Goal: Task Accomplishment & Management: Manage account settings

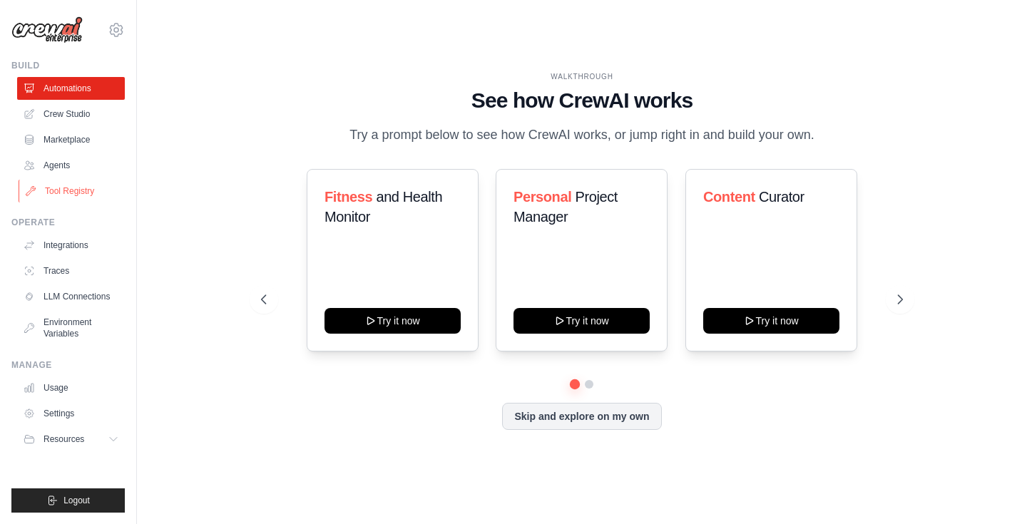
click at [72, 195] on link "Tool Registry" at bounding box center [73, 191] width 108 height 23
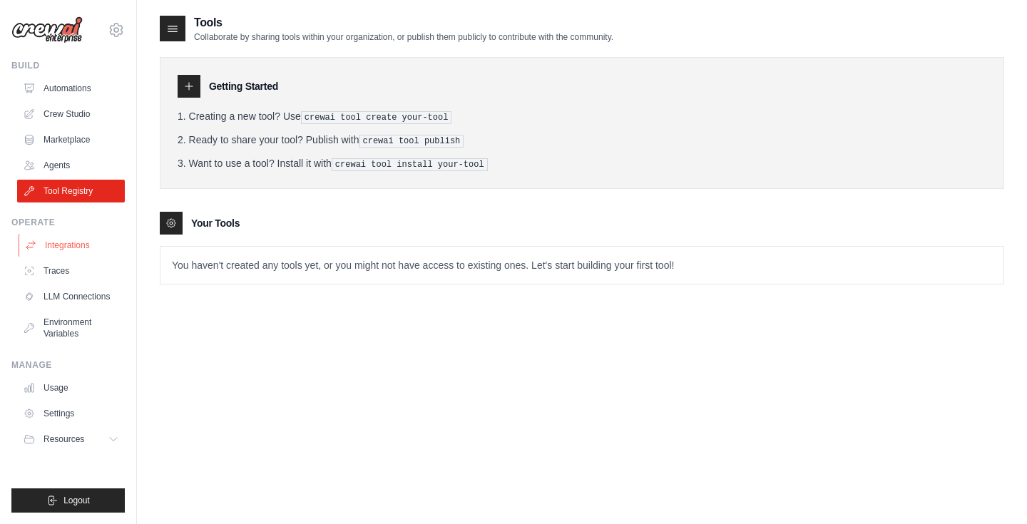
click at [67, 243] on link "Integrations" at bounding box center [73, 245] width 108 height 23
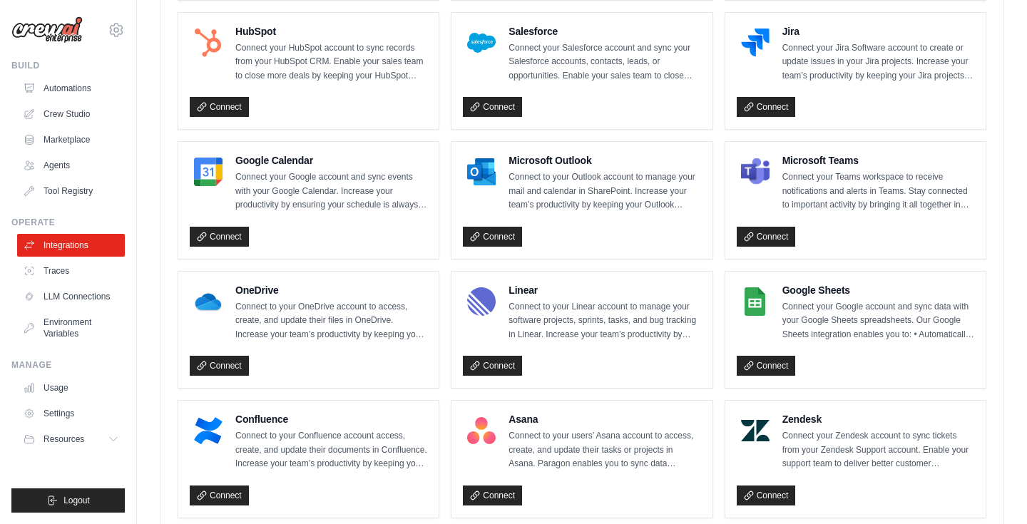
scroll to position [557, 0]
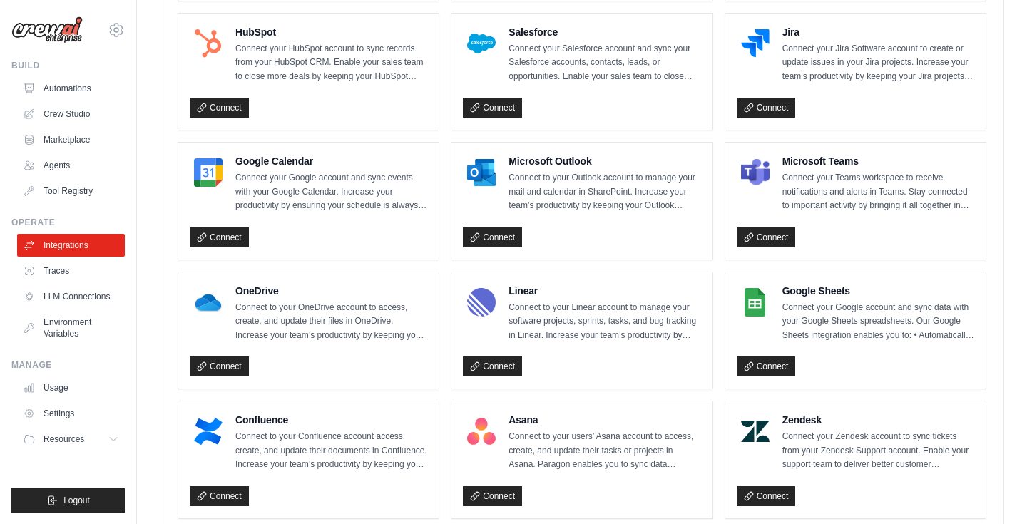
click at [216, 225] on div "Connect" at bounding box center [309, 235] width 238 height 26
click at [218, 235] on link "Connect" at bounding box center [219, 238] width 59 height 20
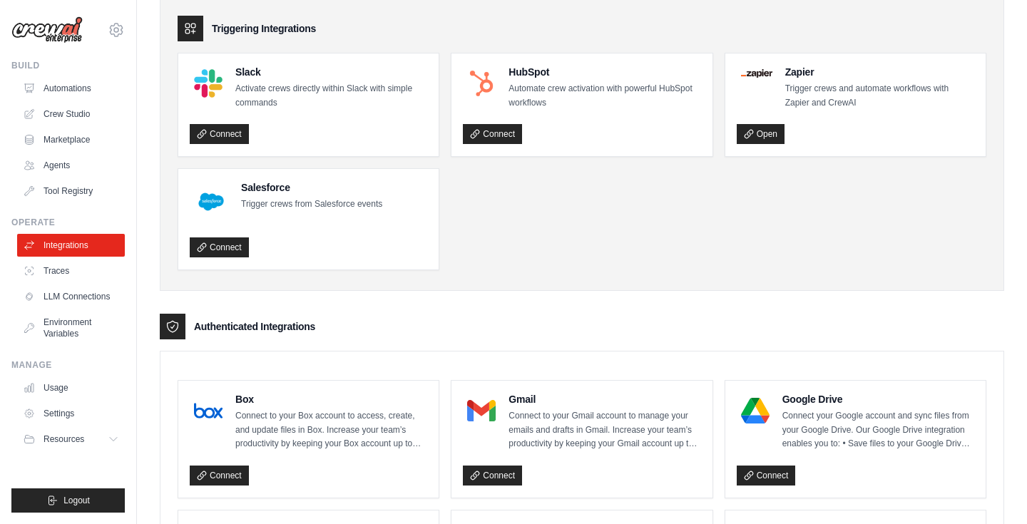
scroll to position [168, 0]
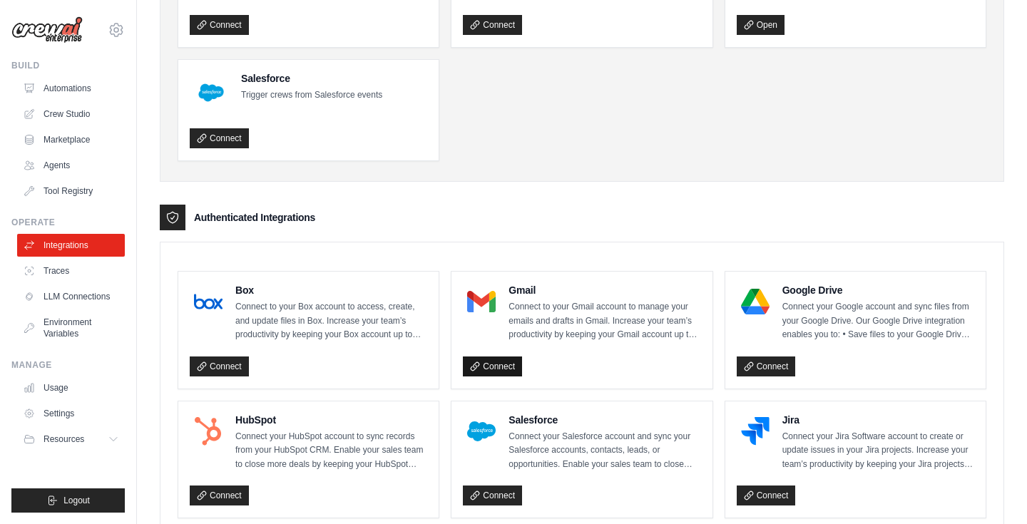
click at [505, 368] on link "Connect" at bounding box center [492, 367] width 59 height 20
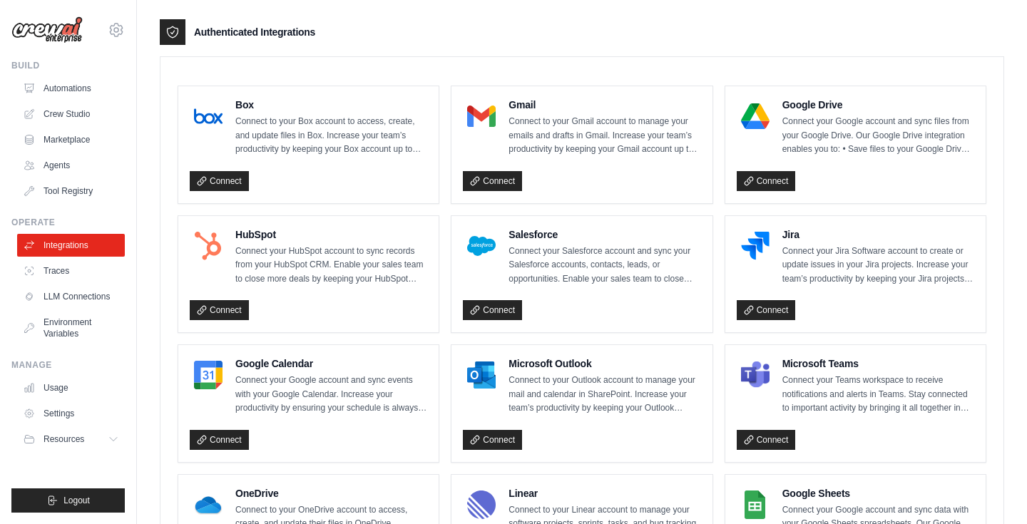
scroll to position [455, 0]
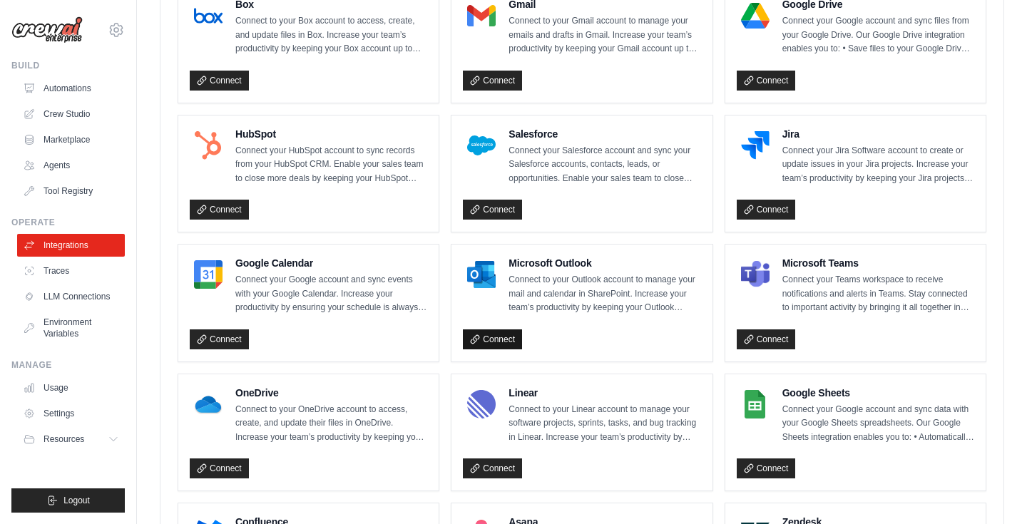
click at [497, 342] on link "Connect" at bounding box center [492, 340] width 59 height 20
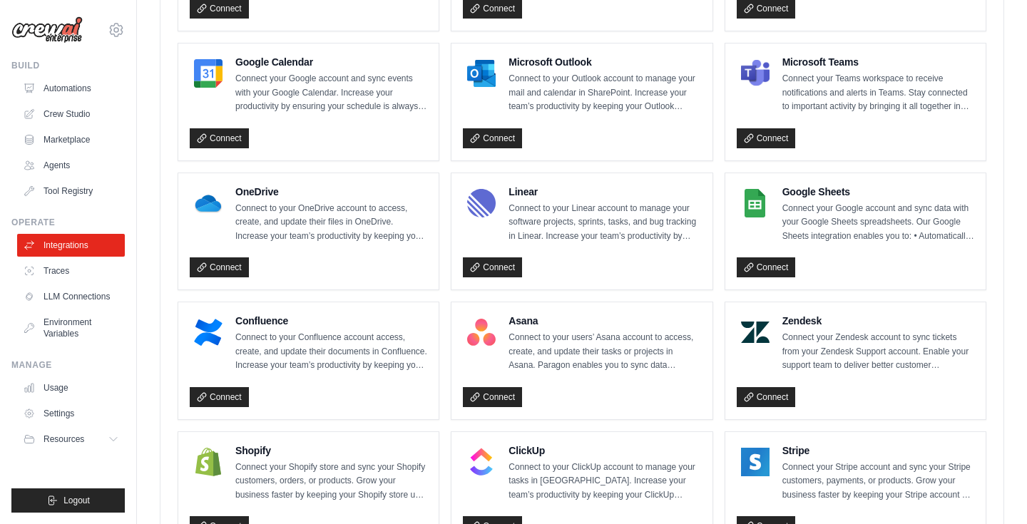
scroll to position [983, 0]
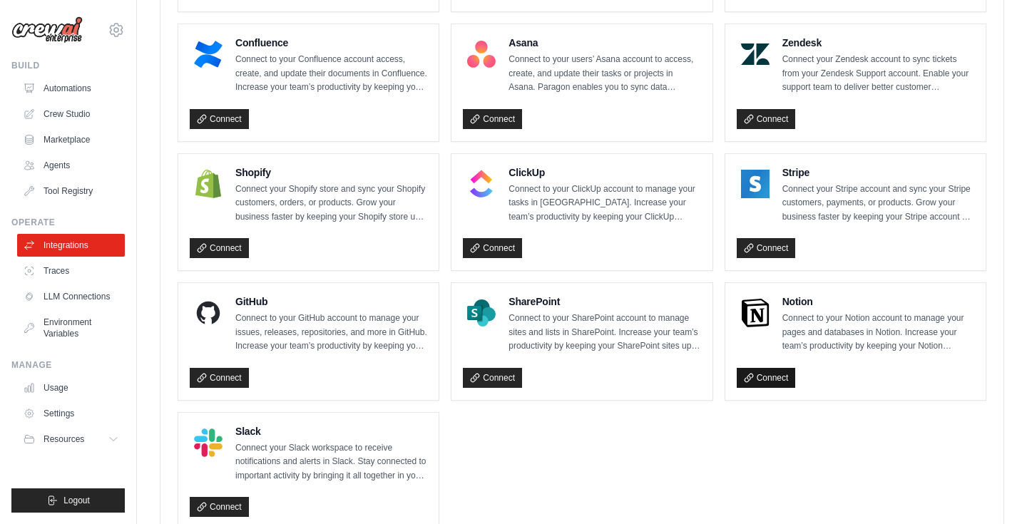
click at [768, 382] on link "Connect" at bounding box center [766, 378] width 59 height 20
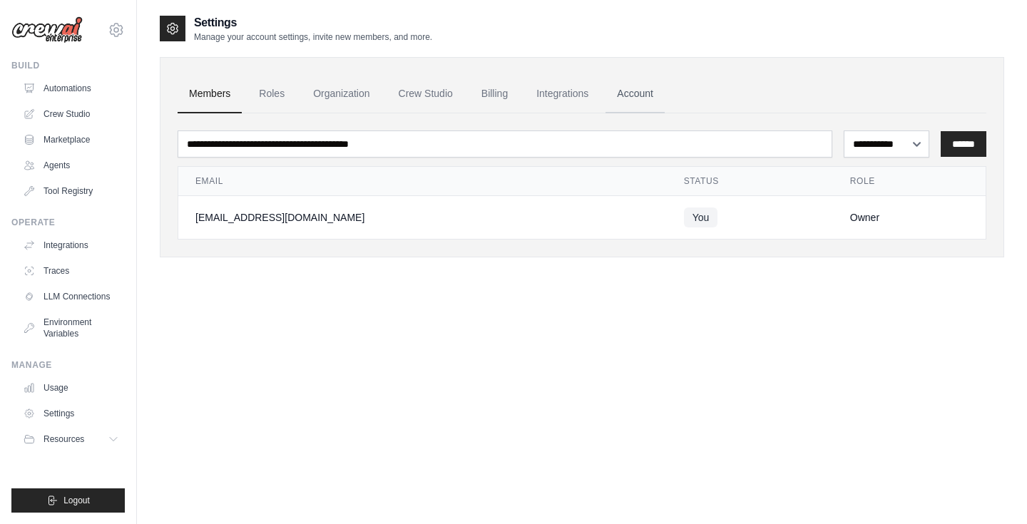
click at [620, 103] on link "Account" at bounding box center [635, 94] width 59 height 39
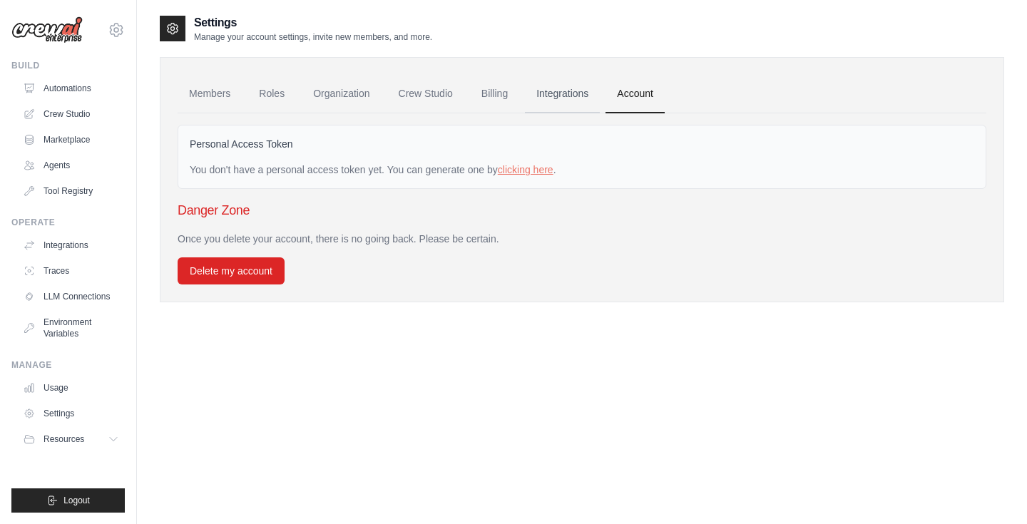
click at [542, 104] on link "Integrations" at bounding box center [562, 94] width 75 height 39
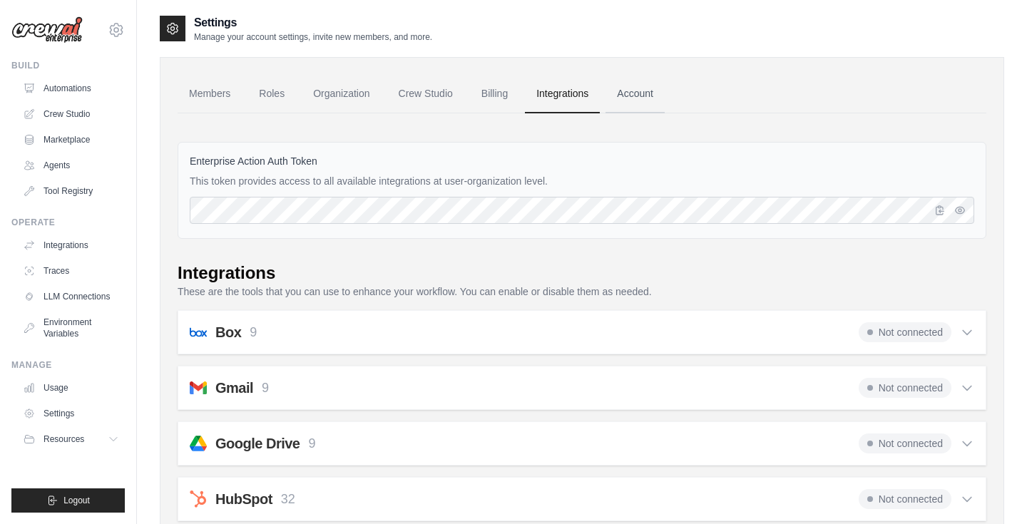
click at [609, 101] on link "Account" at bounding box center [635, 94] width 59 height 39
click at [961, 209] on icon "button" at bounding box center [960, 209] width 3 height 3
click at [940, 210] on icon "button" at bounding box center [940, 209] width 11 height 11
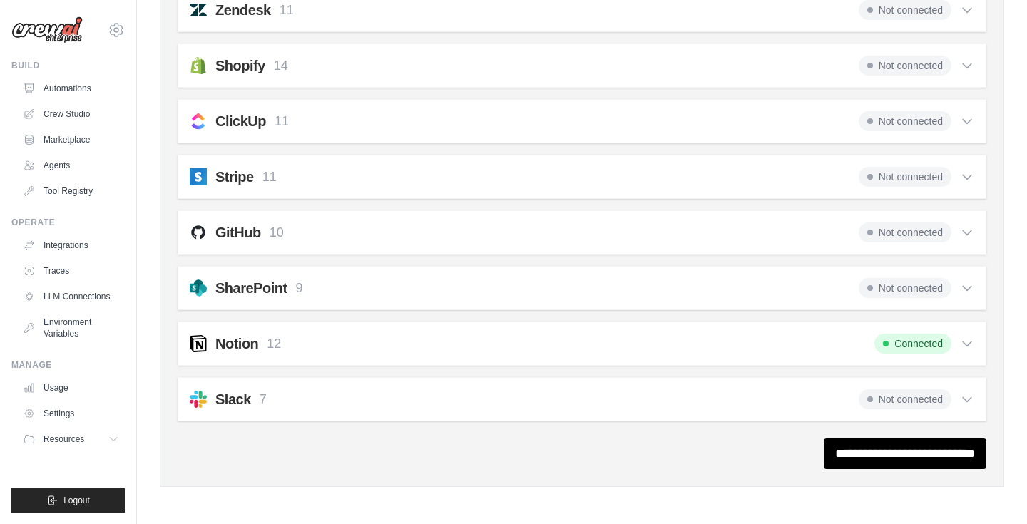
click at [410, 347] on div "Notion 12 Connected" at bounding box center [582, 344] width 785 height 20
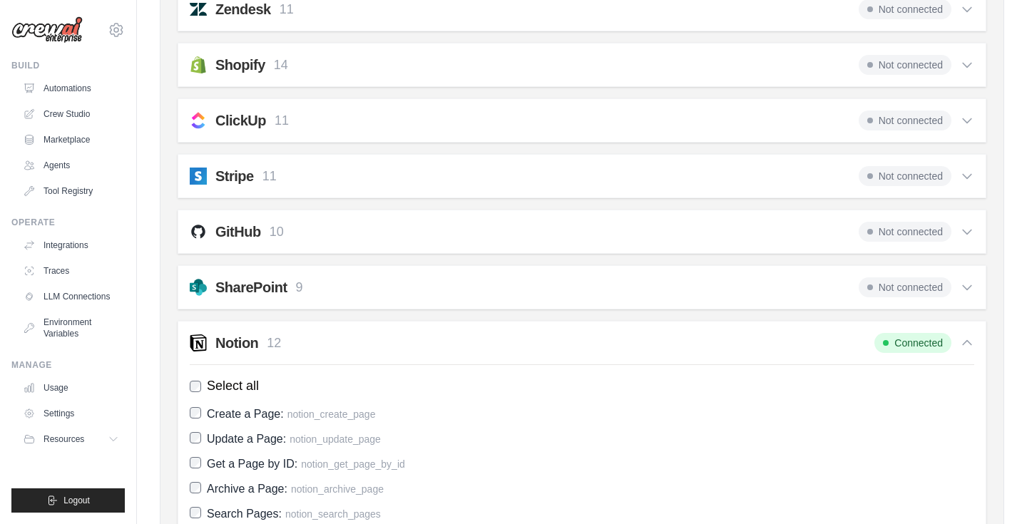
scroll to position [1423, 0]
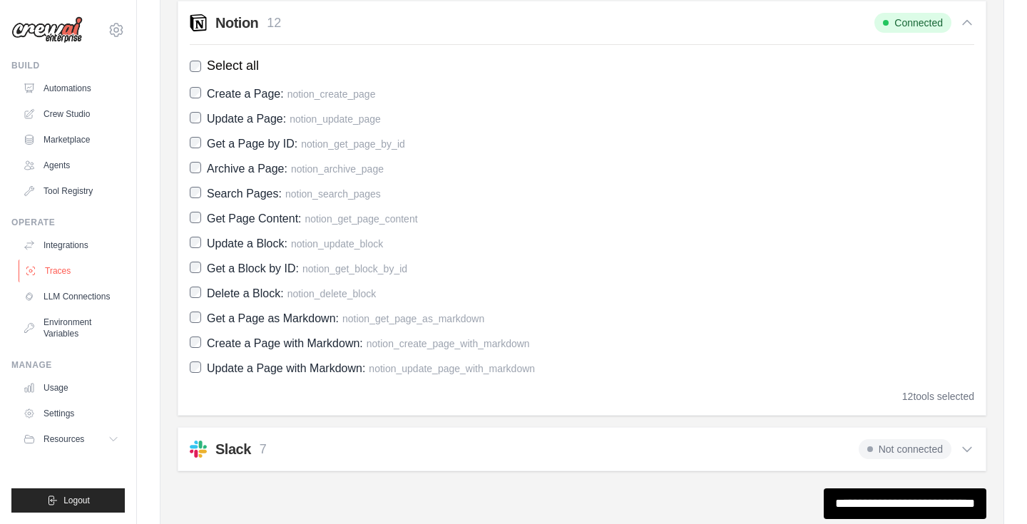
click at [66, 272] on link "Traces" at bounding box center [73, 271] width 108 height 23
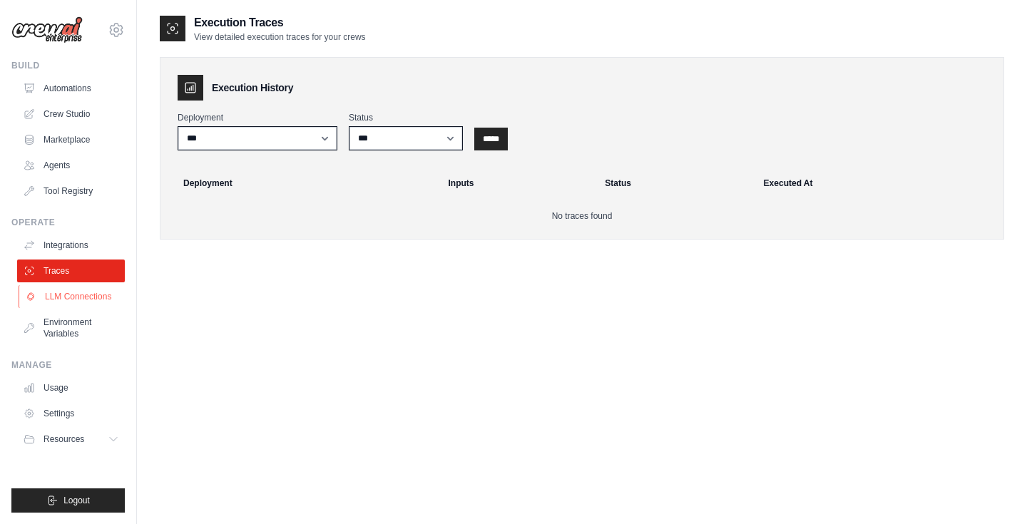
click at [46, 304] on link "LLM Connections" at bounding box center [73, 296] width 108 height 23
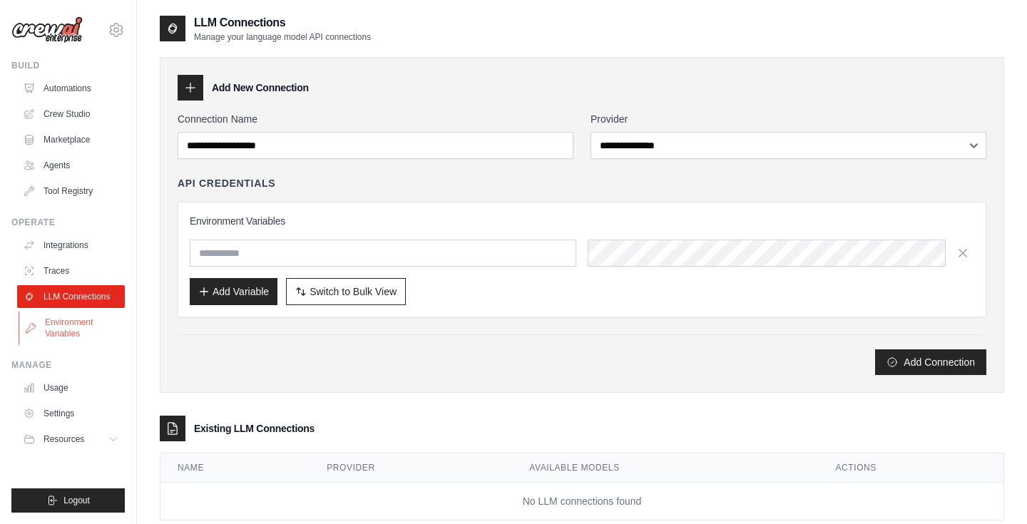
click at [73, 328] on link "Environment Variables" at bounding box center [73, 328] width 108 height 34
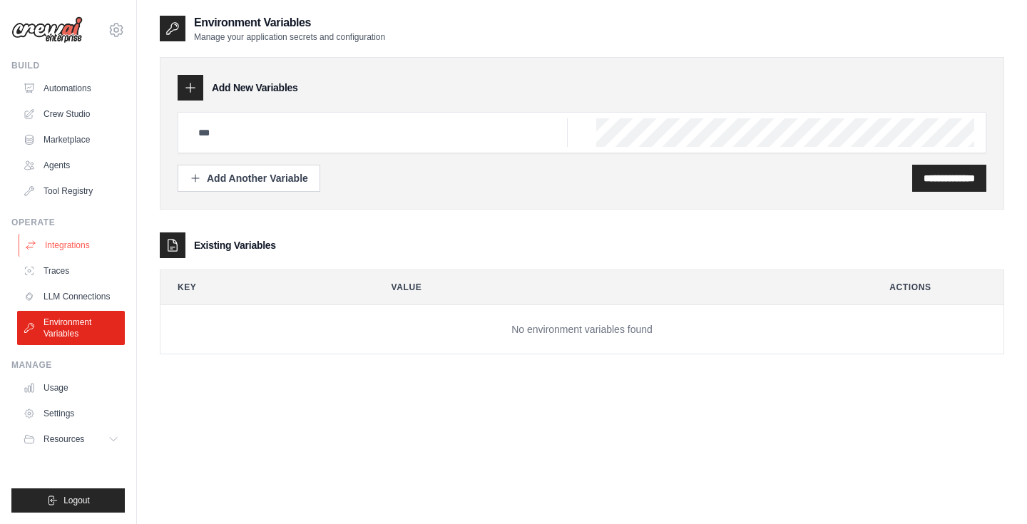
click at [66, 250] on link "Integrations" at bounding box center [73, 245] width 108 height 23
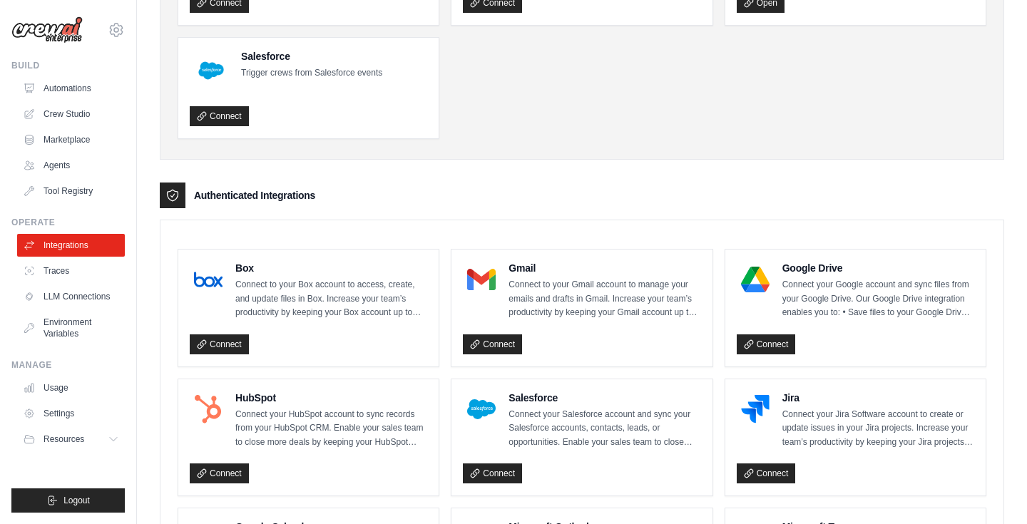
scroll to position [408, 0]
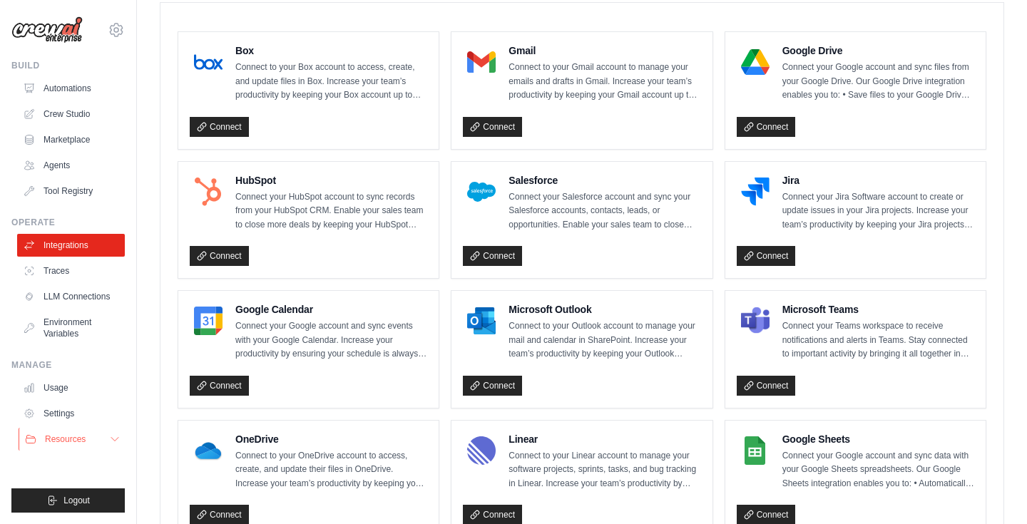
click at [68, 447] on button "Resources" at bounding box center [73, 439] width 108 height 23
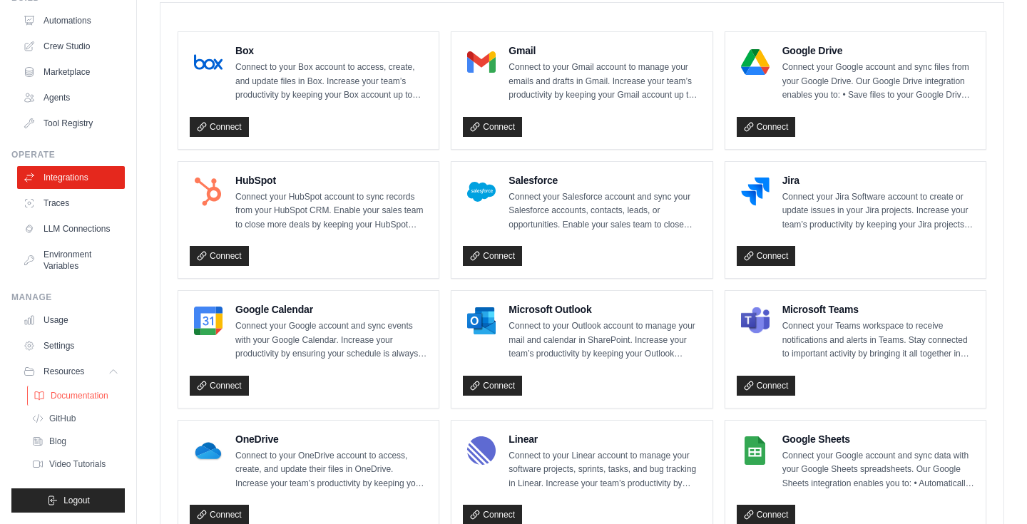
click at [76, 397] on span "Documentation" at bounding box center [80, 395] width 58 height 11
